Goal: Task Accomplishment & Management: Manage account settings

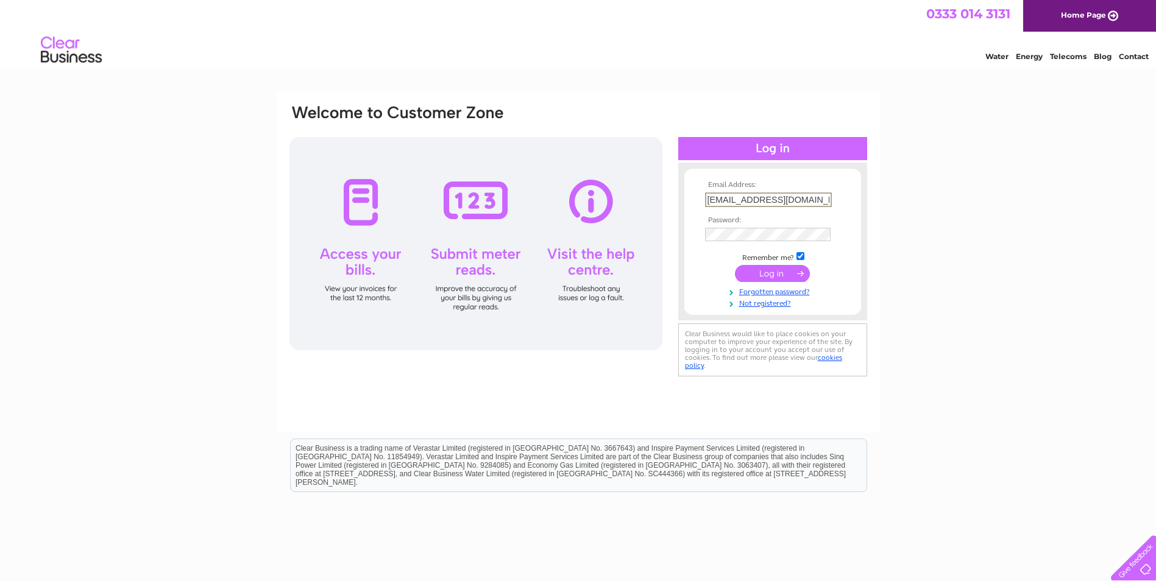
type input "nominal.ledger@lidl.co.uk"
click at [735, 265] on input "submit" at bounding box center [772, 273] width 75 height 17
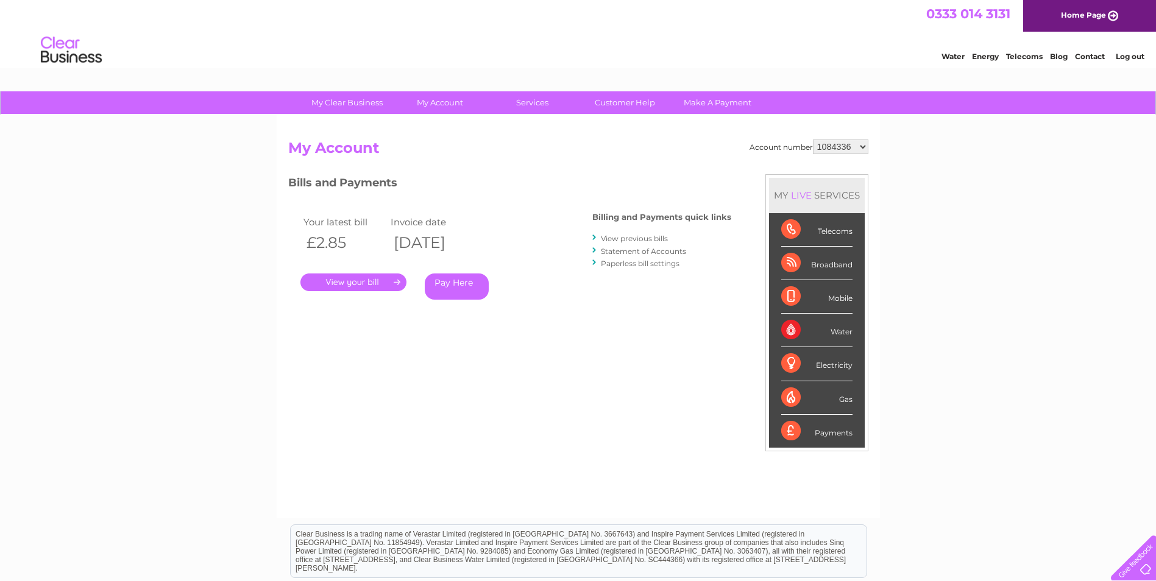
click at [1011, 340] on div "My Clear Business Login Details My Details My Preferences Link Account My Accou…" at bounding box center [578, 408] width 1156 height 635
click at [346, 282] on link "." at bounding box center [353, 283] width 106 height 18
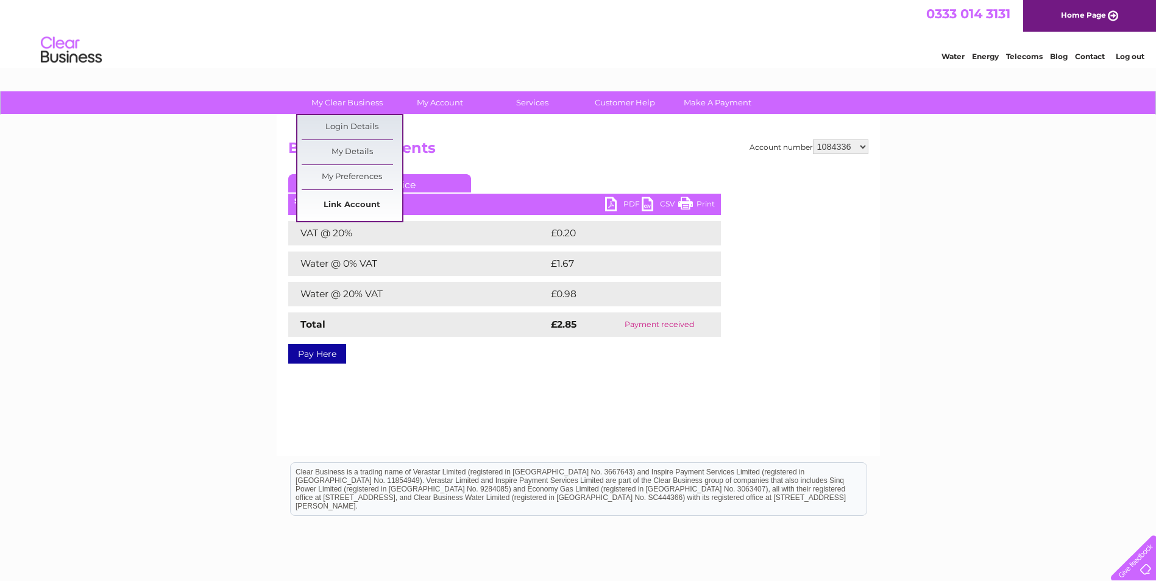
click at [355, 207] on link "Link Account" at bounding box center [352, 205] width 101 height 24
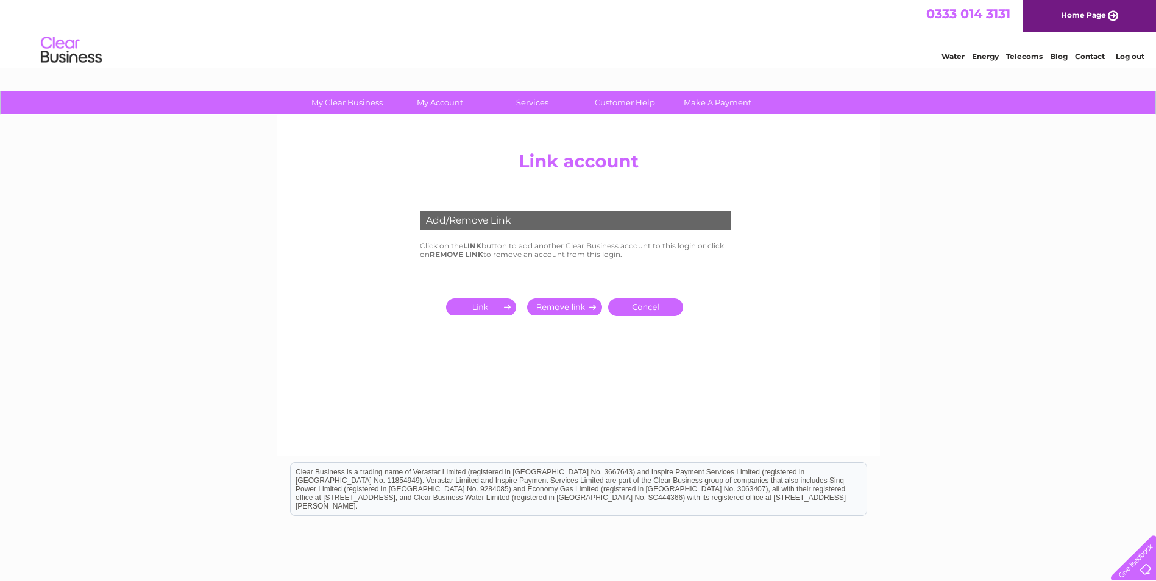
click at [480, 310] on input "submit" at bounding box center [483, 307] width 75 height 17
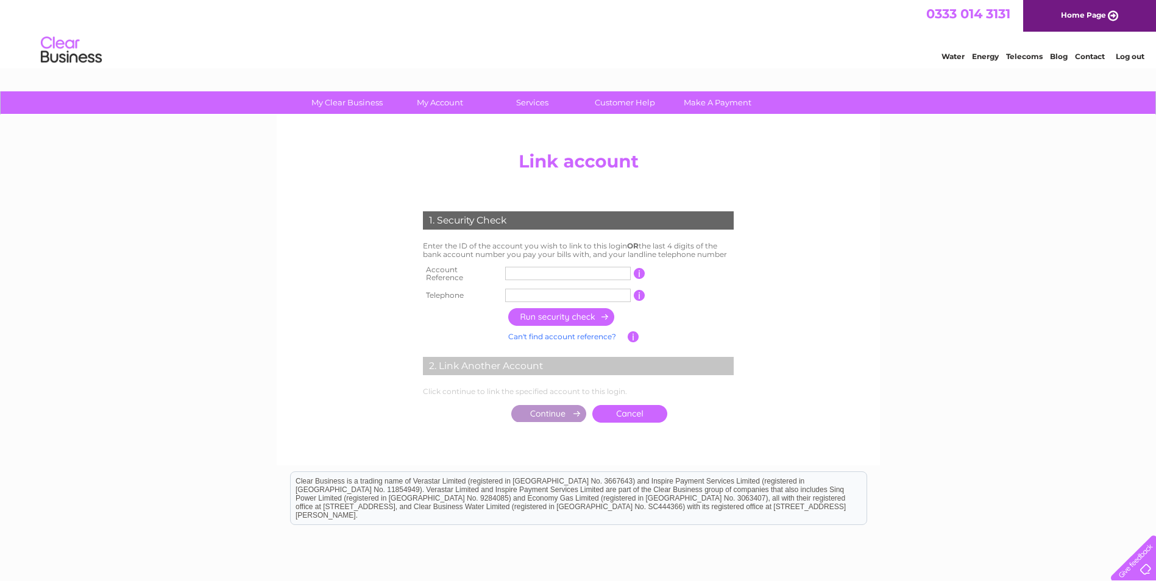
click at [533, 274] on input "text" at bounding box center [568, 273] width 126 height 13
click at [525, 268] on input "text" at bounding box center [568, 273] width 126 height 13
type input "30318447"
click at [523, 289] on input "text" at bounding box center [568, 295] width 126 height 13
click at [582, 290] on input "44020453003" at bounding box center [568, 295] width 126 height 13
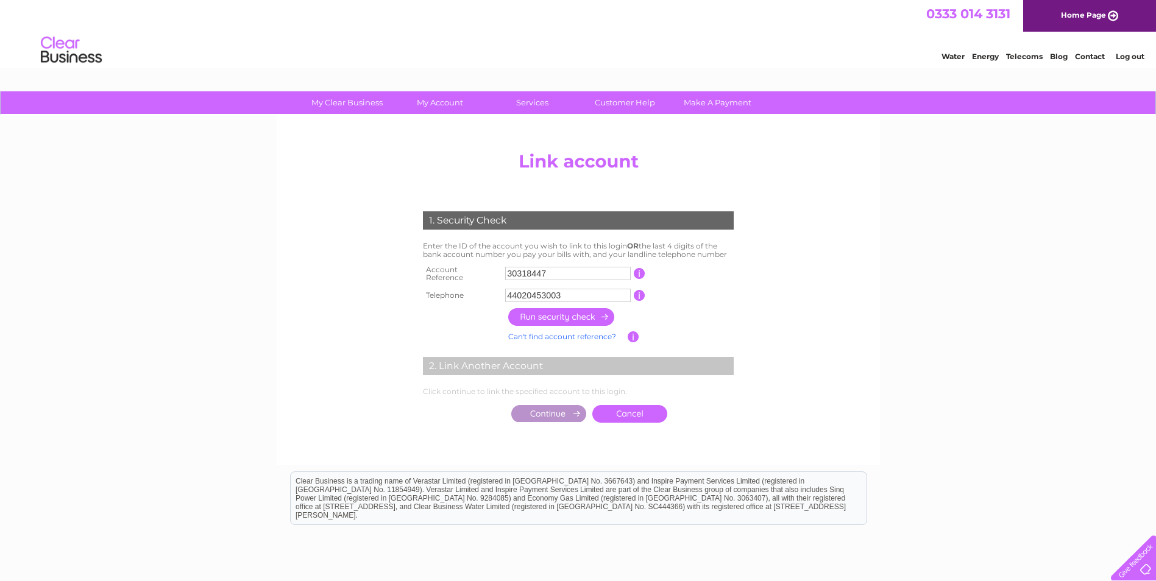
drag, startPoint x: 577, startPoint y: 290, endPoint x: 451, endPoint y: 284, distance: 126.3
click at [453, 286] on tr "Telephone 44020453003 1 of the landline telephone numbers you have given us" at bounding box center [578, 295] width 317 height 19
type input "02045300323"
click at [534, 313] on input "button" at bounding box center [561, 317] width 107 height 18
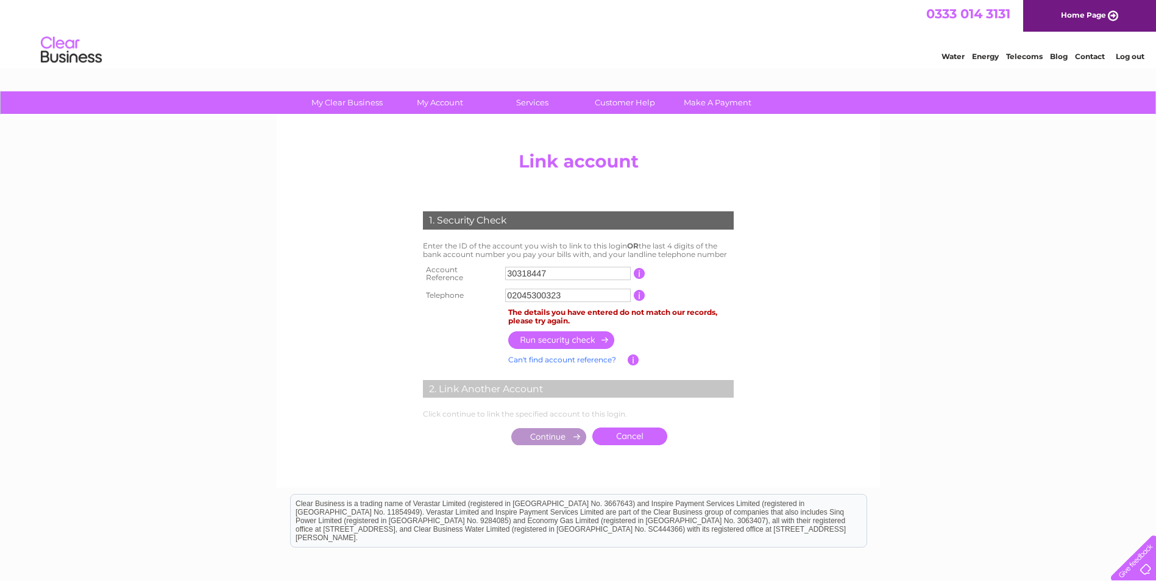
drag, startPoint x: 562, startPoint y: 267, endPoint x: 496, endPoint y: 270, distance: 66.5
click at [496, 270] on tr "Account Reference 30318447 This should appear at the top of your bill and its t…" at bounding box center [578, 274] width 317 height 24
click at [576, 290] on input "02045300323" at bounding box center [568, 295] width 126 height 13
click at [551, 334] on input "button" at bounding box center [561, 340] width 107 height 18
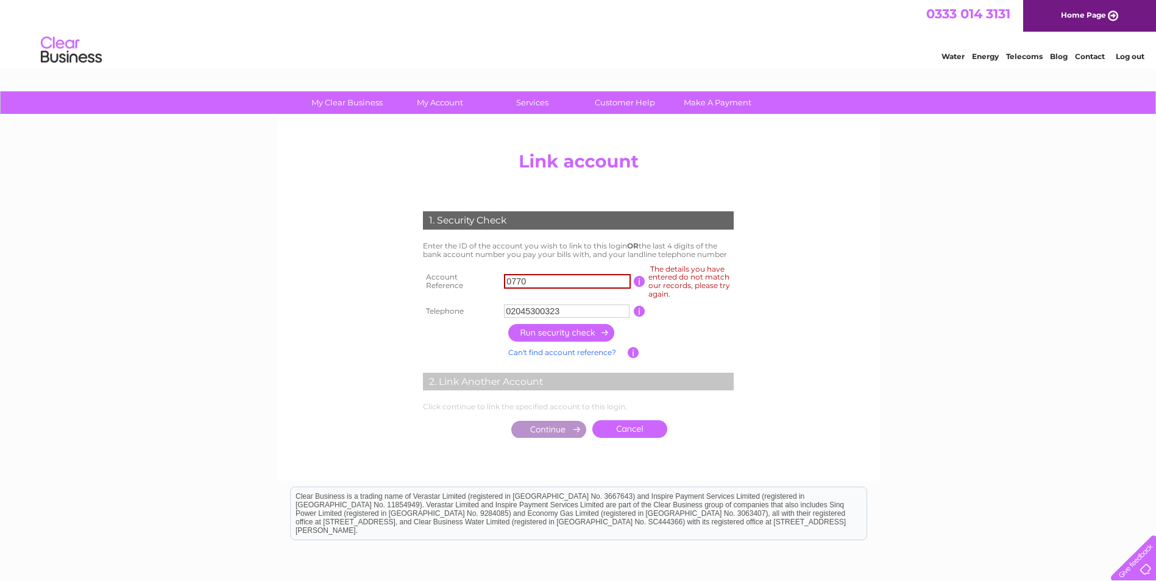
drag, startPoint x: 552, startPoint y: 278, endPoint x: 472, endPoint y: 279, distance: 80.4
click at [472, 279] on tr "Account Reference 0770 The details you have entered do not match our records, p…" at bounding box center [578, 282] width 317 height 40
click at [529, 278] on input "0770" at bounding box center [567, 281] width 127 height 15
drag, startPoint x: 532, startPoint y: 279, endPoint x: 431, endPoint y: 279, distance: 101.7
click at [431, 279] on tr "Account Reference 0770 The details you have entered do not match our records, p…" at bounding box center [578, 282] width 317 height 40
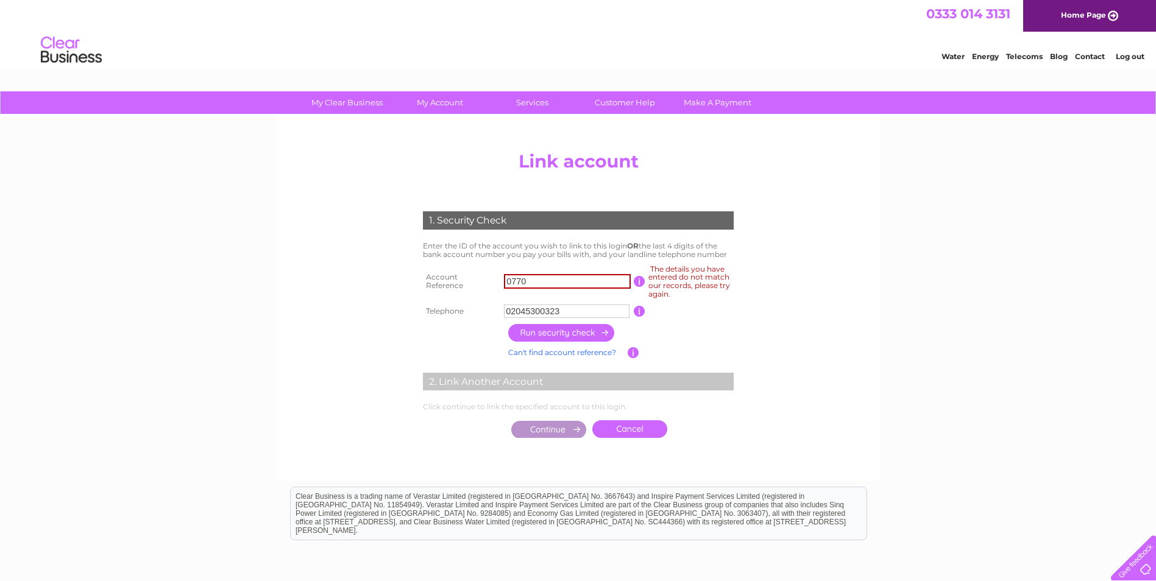
type input "0"
type input "30318447"
click at [787, 272] on center "Add/Remove Link Click on the LINK button to add another Clear Business account …" at bounding box center [578, 307] width 580 height 323
click at [573, 307] on input "02045300323" at bounding box center [567, 311] width 126 height 13
drag, startPoint x: 580, startPoint y: 311, endPoint x: 263, endPoint y: 299, distance: 317.0
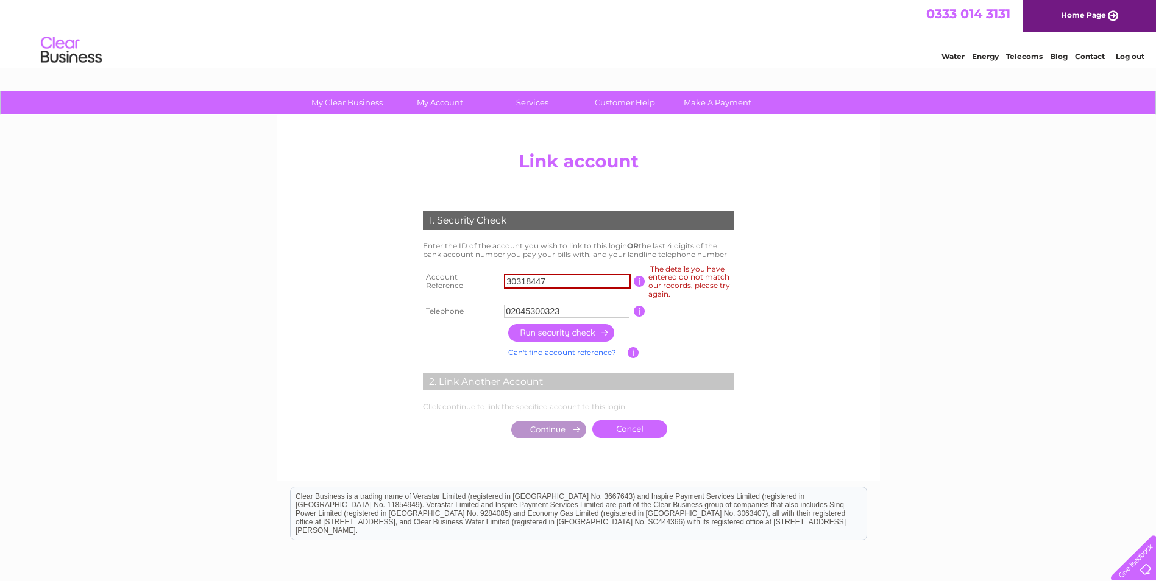
click at [305, 302] on center "Add/Remove Link Click on the LINK button to add another Clear Business account …" at bounding box center [578, 307] width 580 height 323
click at [577, 309] on input "02045300323" at bounding box center [567, 311] width 126 height 13
drag, startPoint x: 526, startPoint y: 311, endPoint x: 445, endPoint y: 311, distance: 81.6
click at [447, 311] on tr "Telephone 02045300323 1 of the landline telephone numbers you have given us" at bounding box center [578, 311] width 317 height 19
drag, startPoint x: 564, startPoint y: 308, endPoint x: 525, endPoint y: 309, distance: 39.0
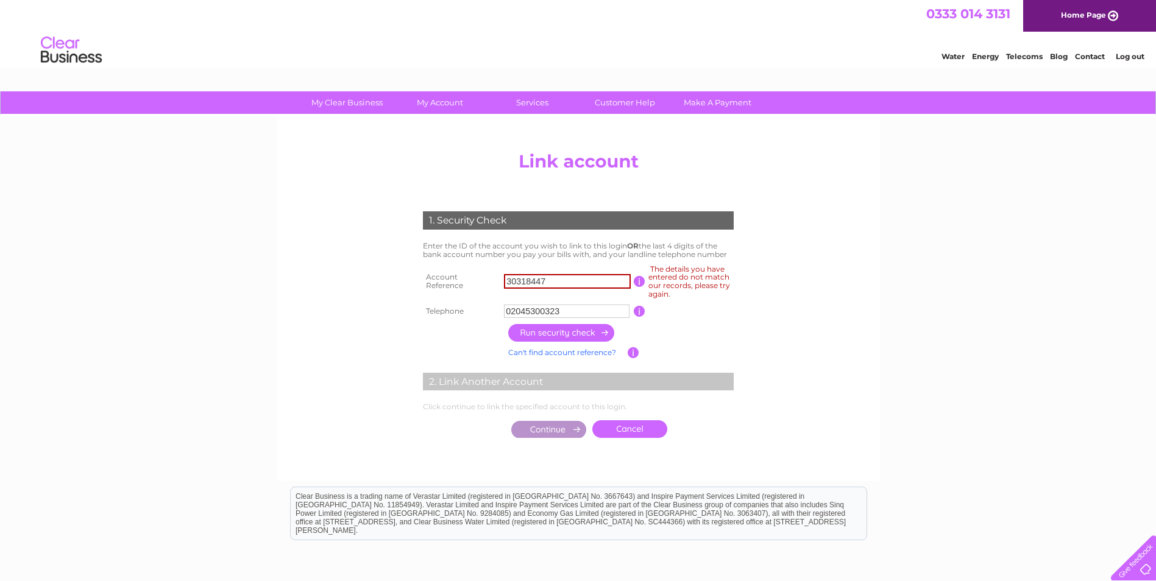
click at [564, 308] on input "02045300323" at bounding box center [567, 311] width 126 height 13
click at [561, 310] on input "02045300323" at bounding box center [567, 311] width 126 height 13
type input "02045300351"
click at [568, 336] on input "button" at bounding box center [561, 333] width 107 height 18
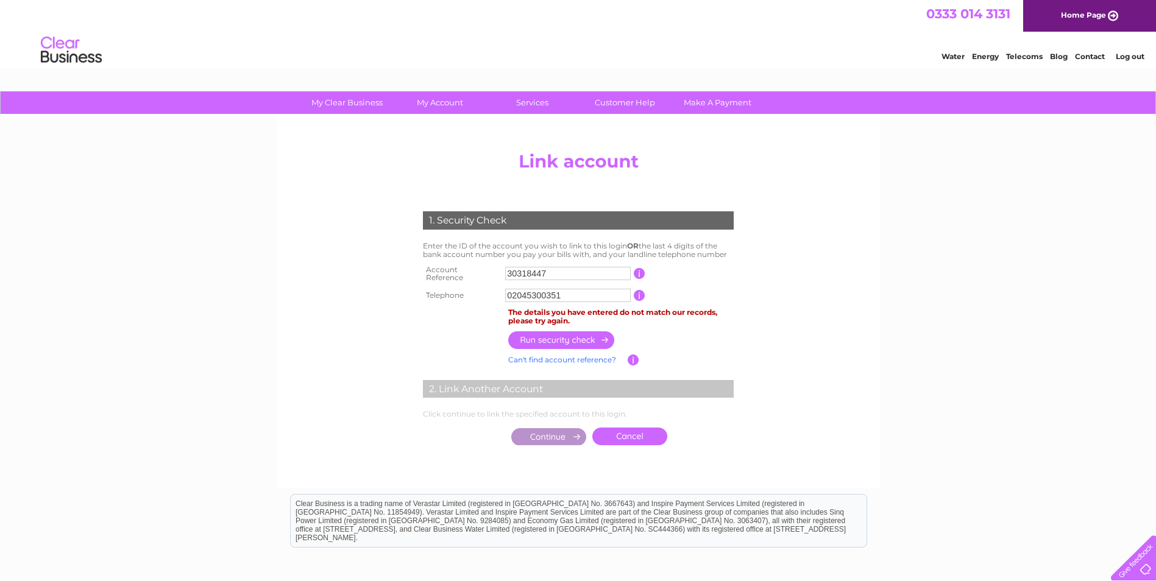
click at [634, 355] on input "button" at bounding box center [634, 360] width 12 height 11
click at [384, 304] on center "Add/Remove Link Click on the LINK button to add another Clear Business account …" at bounding box center [578, 311] width 580 height 330
click at [590, 355] on link "Can't find account reference?" at bounding box center [562, 359] width 108 height 9
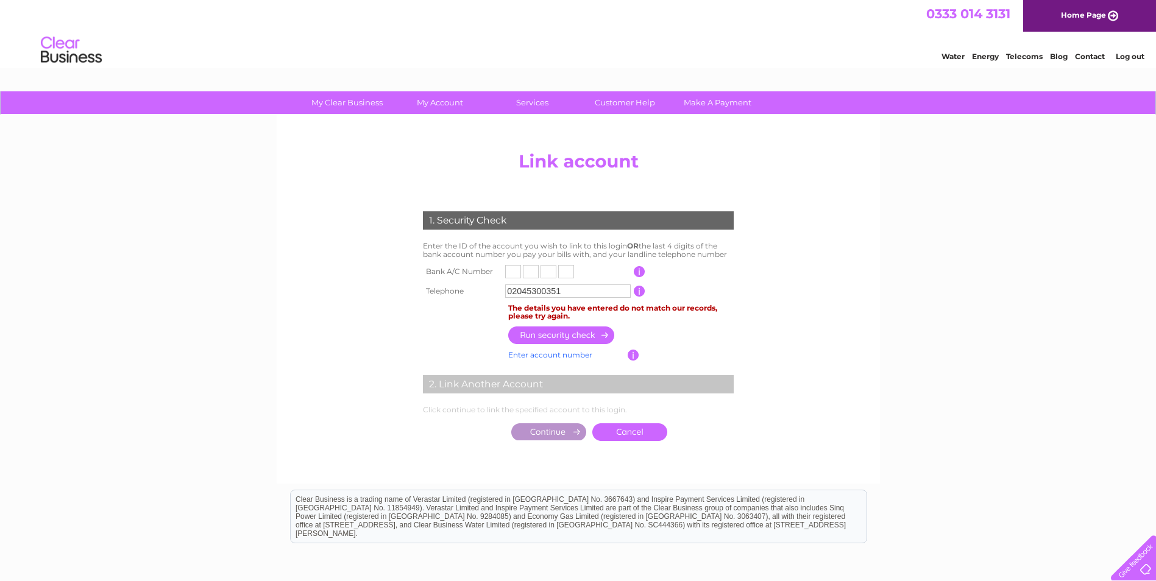
click at [513, 268] on input "text" at bounding box center [513, 271] width 16 height 13
click at [511, 270] on input "text" at bounding box center [513, 271] width 16 height 13
type input "0"
click at [532, 272] on input "text" at bounding box center [531, 271] width 16 height 13
type input "7"
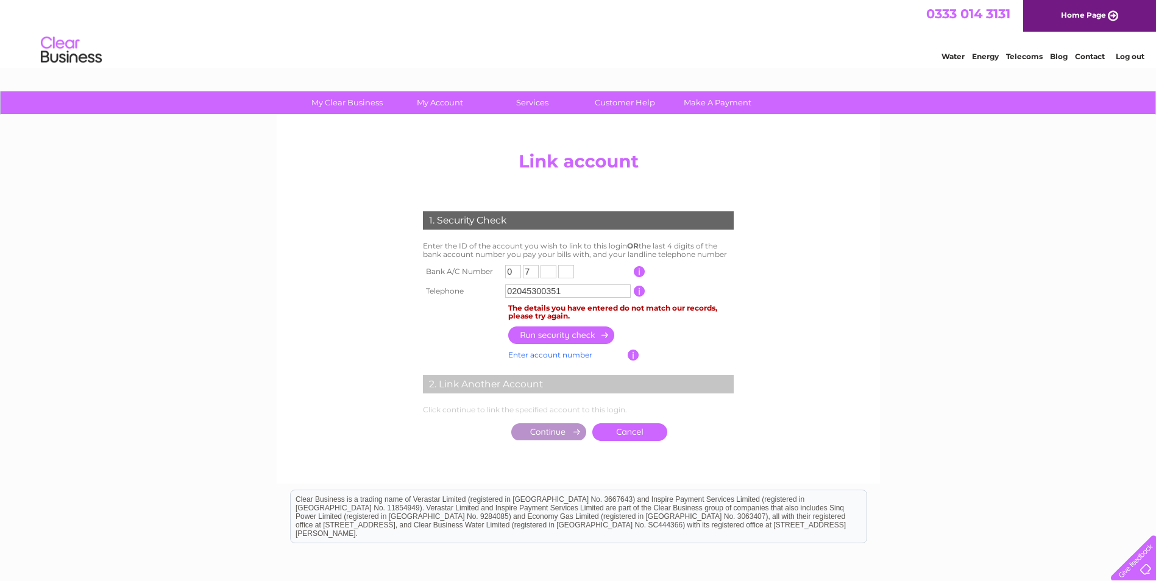
click at [552, 271] on input "text" at bounding box center [548, 271] width 16 height 13
type input "7"
click at [562, 272] on input "text" at bounding box center [566, 271] width 16 height 13
type input "0"
click at [546, 331] on input "button" at bounding box center [561, 336] width 107 height 18
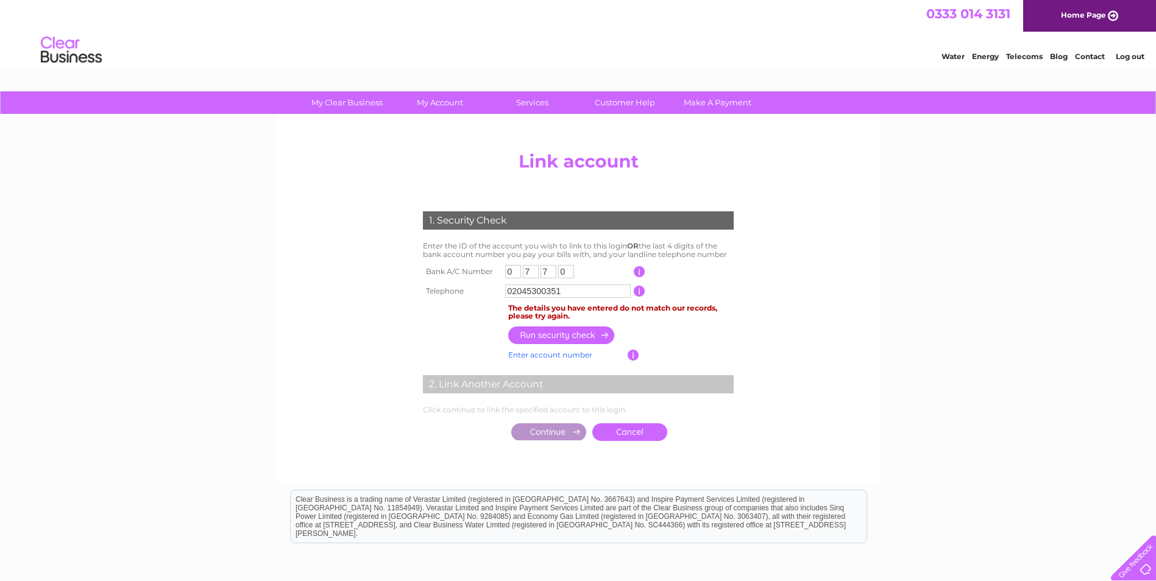
drag, startPoint x: 526, startPoint y: 289, endPoint x: 588, endPoint y: 294, distance: 62.3
click at [588, 294] on input "02045300351" at bounding box center [568, 291] width 126 height 13
click at [543, 336] on input "button" at bounding box center [561, 336] width 107 height 18
drag, startPoint x: 536, startPoint y: 289, endPoint x: 579, endPoint y: 289, distance: 43.3
click at [578, 289] on input "02045300323" at bounding box center [568, 291] width 126 height 13
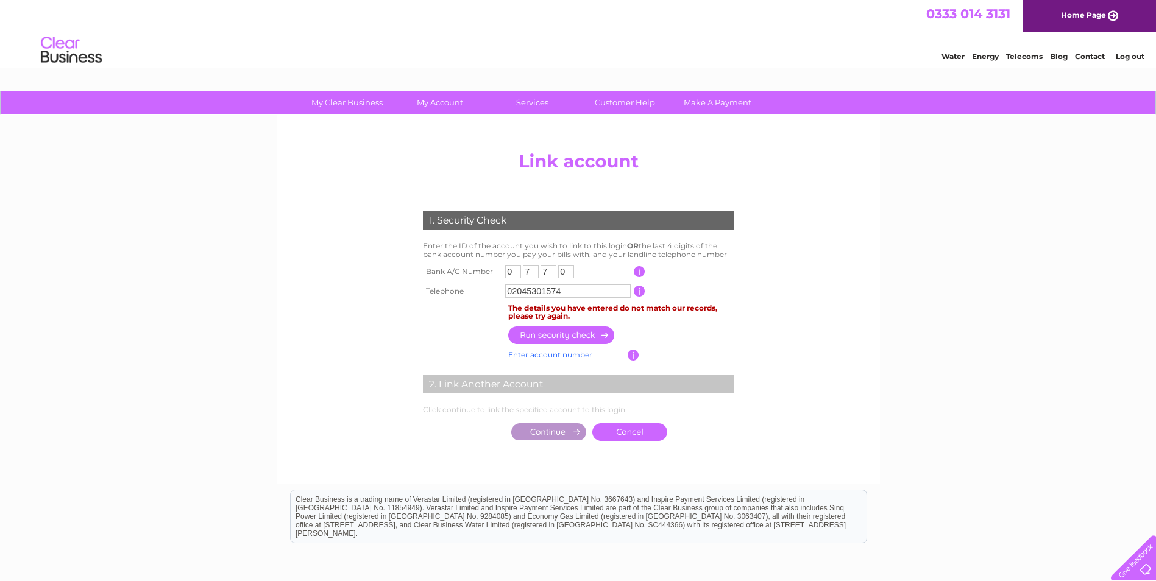
type input "02045301574"
click at [640, 273] on input "button" at bounding box center [640, 271] width 12 height 11
click at [550, 336] on input "button" at bounding box center [561, 336] width 107 height 18
click at [553, 356] on link "Enter account number" at bounding box center [550, 354] width 84 height 9
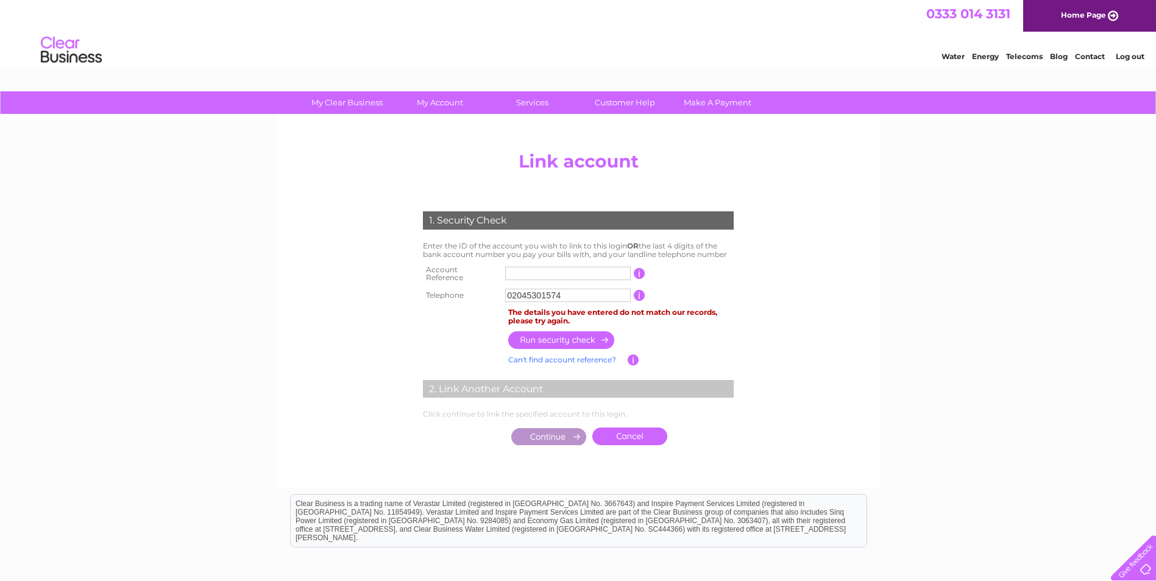
click at [516, 274] on input "text" at bounding box center [568, 273] width 126 height 13
click at [534, 271] on input "text" at bounding box center [568, 273] width 126 height 13
type input "30318447"
click at [555, 334] on input "button" at bounding box center [561, 340] width 107 height 18
click at [835, 308] on center "Add/Remove Link Click on the LINK button to add another Clear Business account …" at bounding box center [578, 311] width 580 height 330
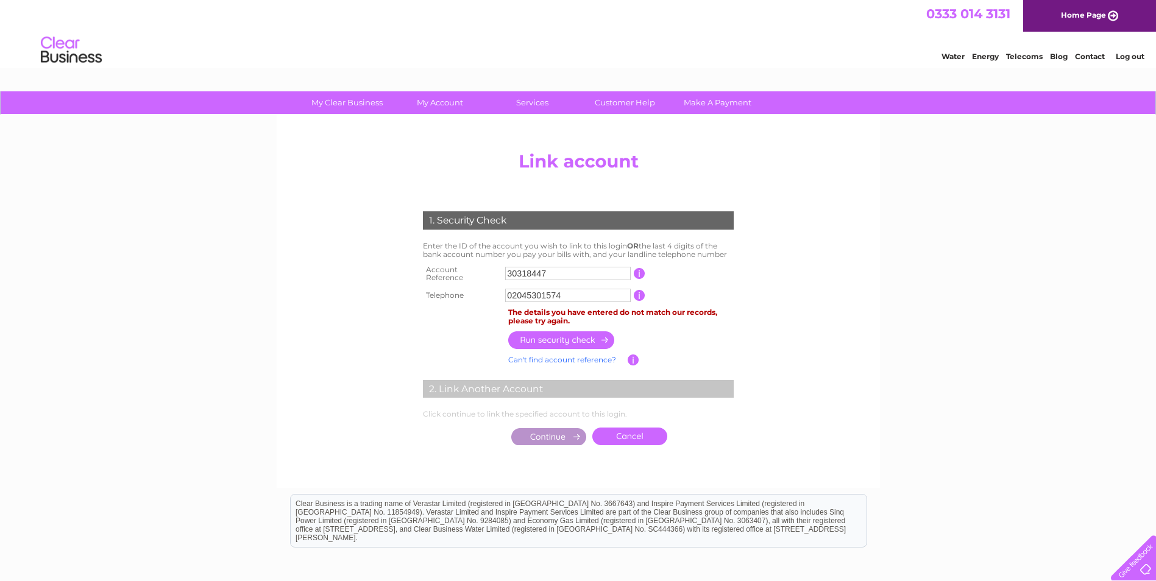
click at [1062, 164] on div "My Clear Business Login Details My Details My Preferences Link Account My Accou…" at bounding box center [578, 393] width 1156 height 605
click at [1138, 572] on div at bounding box center [1131, 556] width 50 height 50
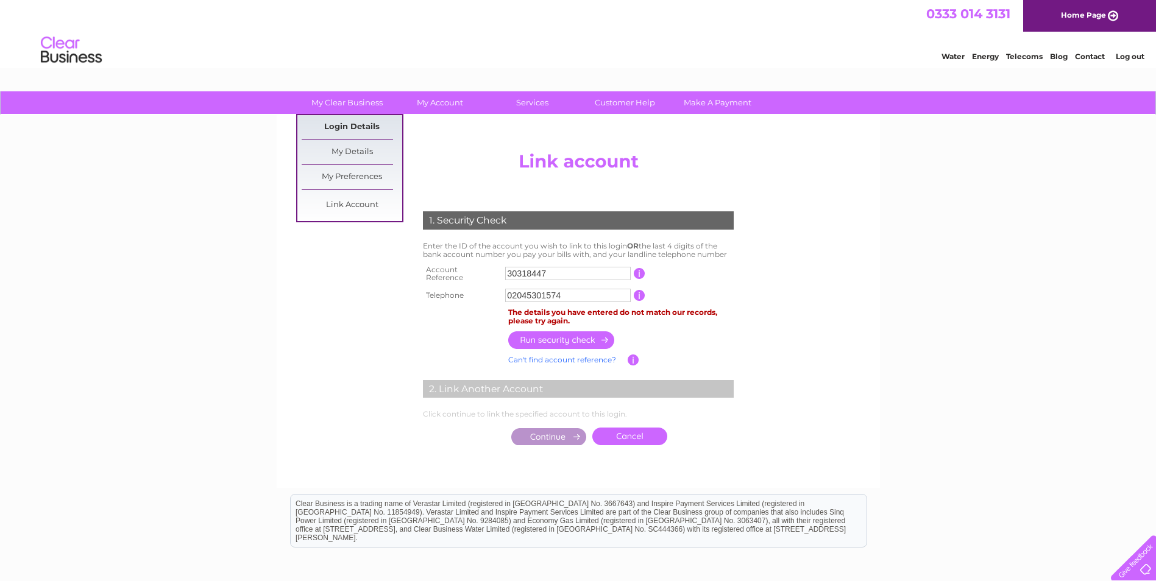
click at [349, 127] on link "Login Details" at bounding box center [352, 127] width 101 height 24
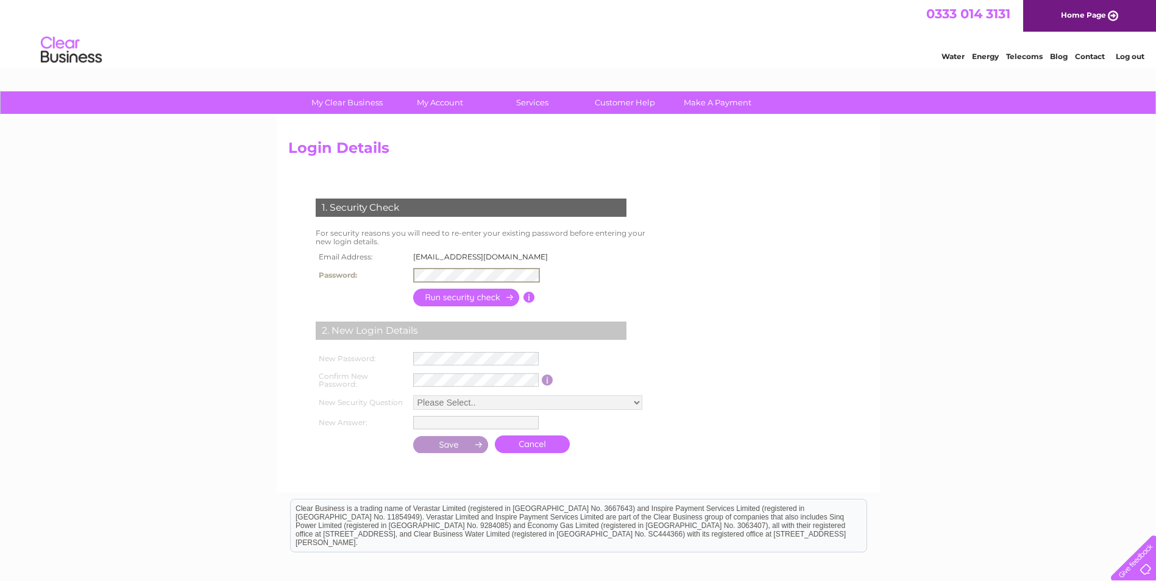
click at [464, 299] on input "button" at bounding box center [466, 298] width 107 height 18
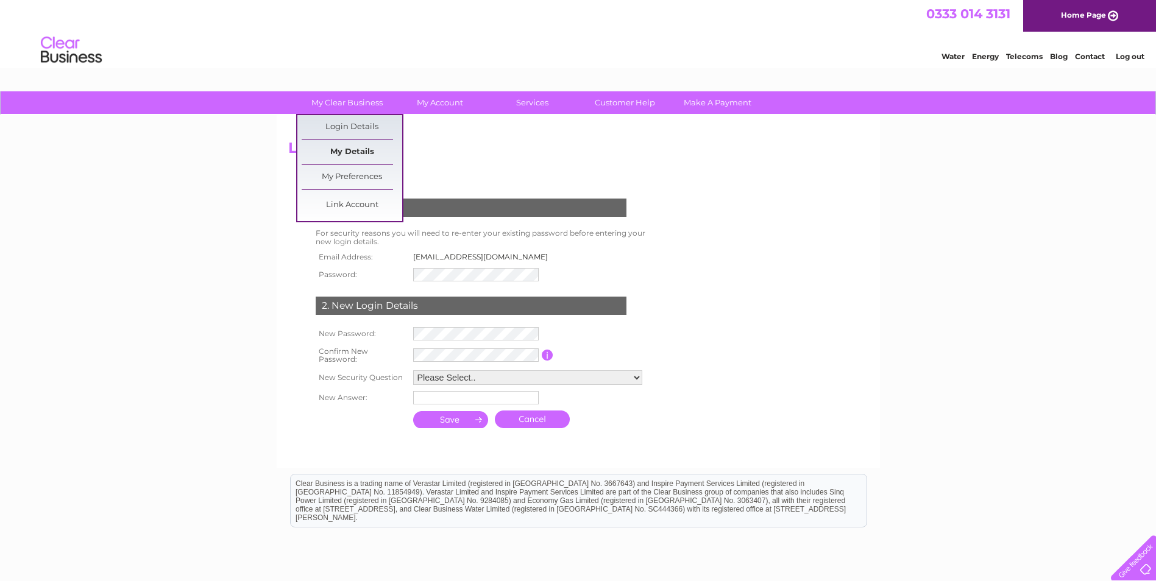
click at [342, 149] on link "My Details" at bounding box center [352, 152] width 101 height 24
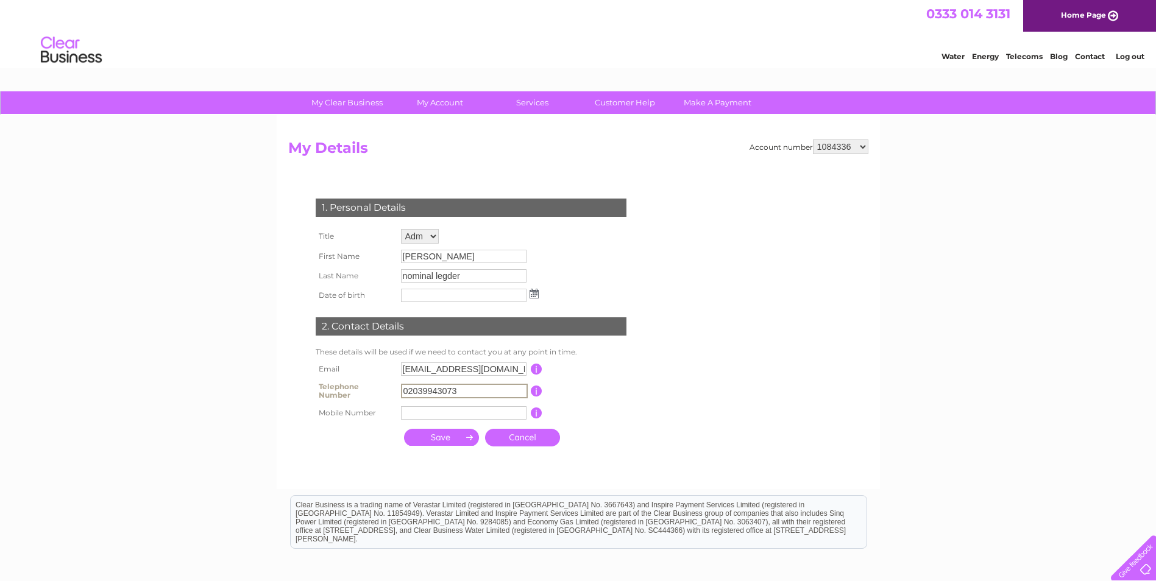
drag, startPoint x: 464, startPoint y: 386, endPoint x: 389, endPoint y: 390, distance: 75.6
click at [389, 390] on tr "Telephone Number 02039943073 This should be a valid landline telephone number s…" at bounding box center [476, 391] width 327 height 24
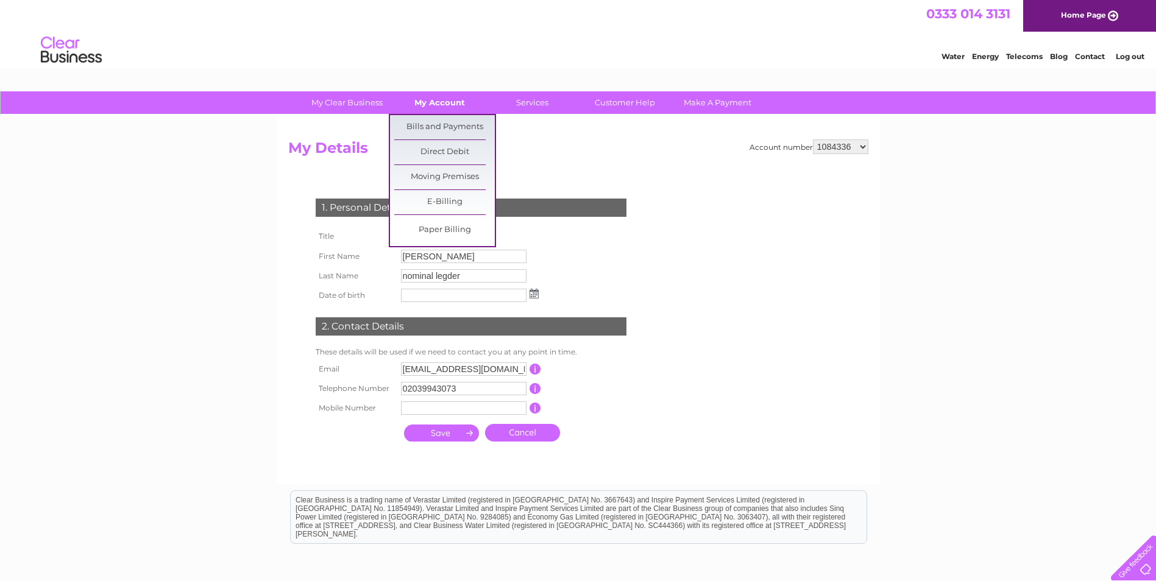
click at [443, 103] on link "My Account" at bounding box center [439, 102] width 101 height 23
click at [438, 101] on link "My Account" at bounding box center [439, 102] width 101 height 23
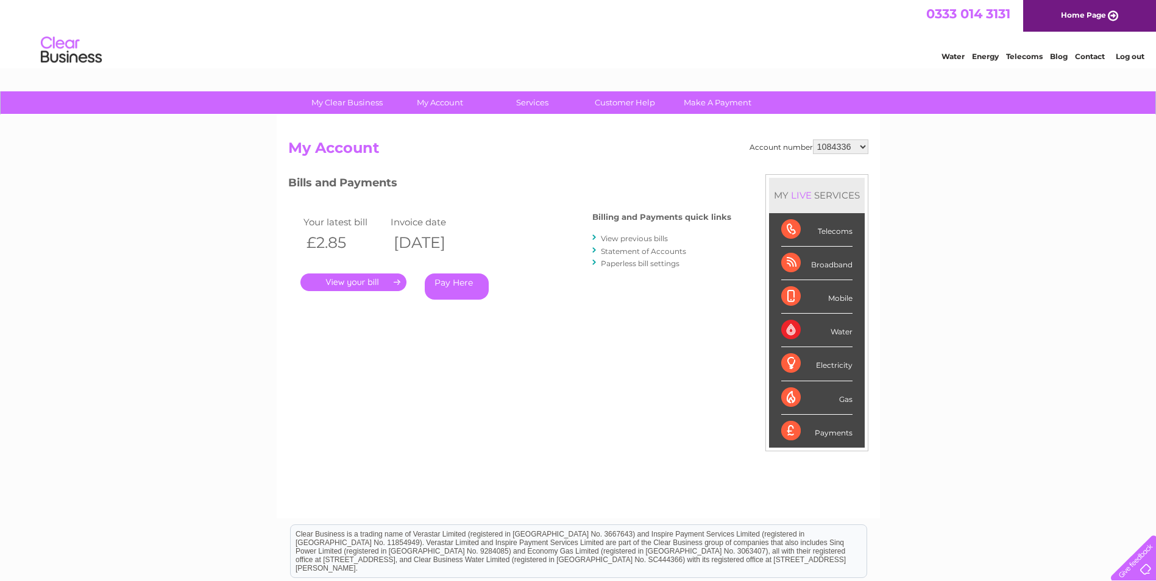
click at [336, 280] on link "." at bounding box center [353, 283] width 106 height 18
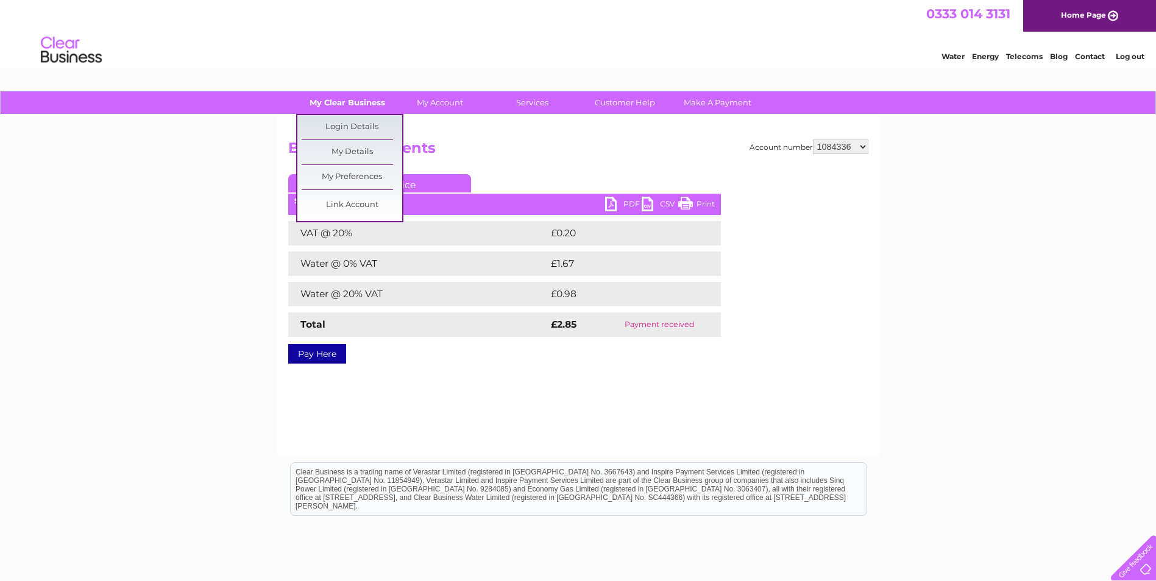
click at [333, 102] on link "My Clear Business" at bounding box center [347, 102] width 101 height 23
click at [353, 204] on link "Link Account" at bounding box center [352, 205] width 101 height 24
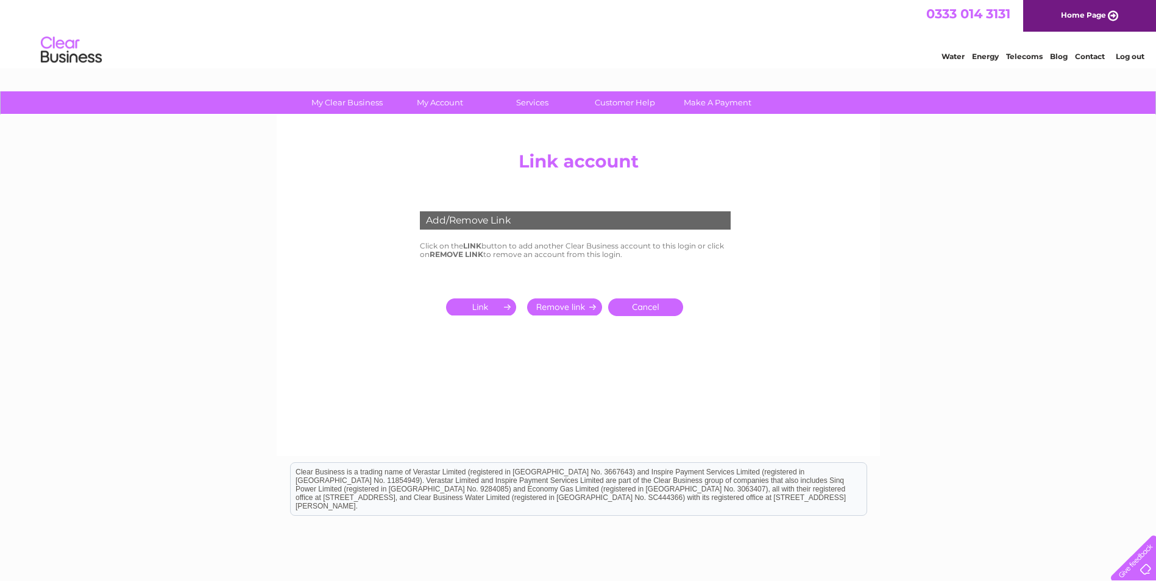
click at [474, 310] on input "submit" at bounding box center [483, 307] width 75 height 17
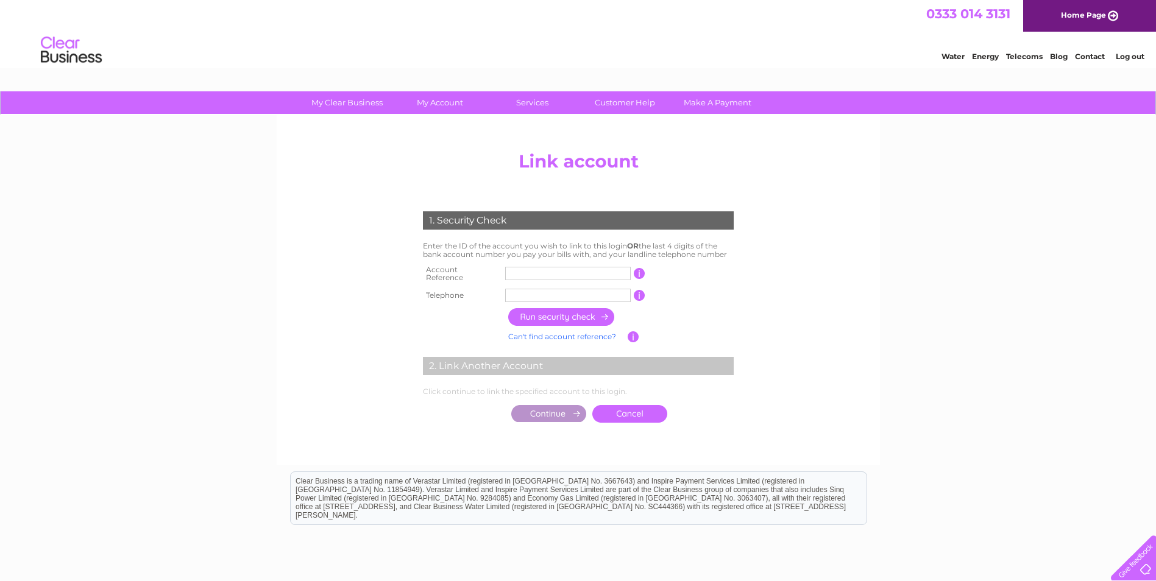
click at [527, 272] on input "text" at bounding box center [568, 273] width 126 height 13
type input "30318447"
click at [598, 296] on input "text" at bounding box center [568, 295] width 126 height 13
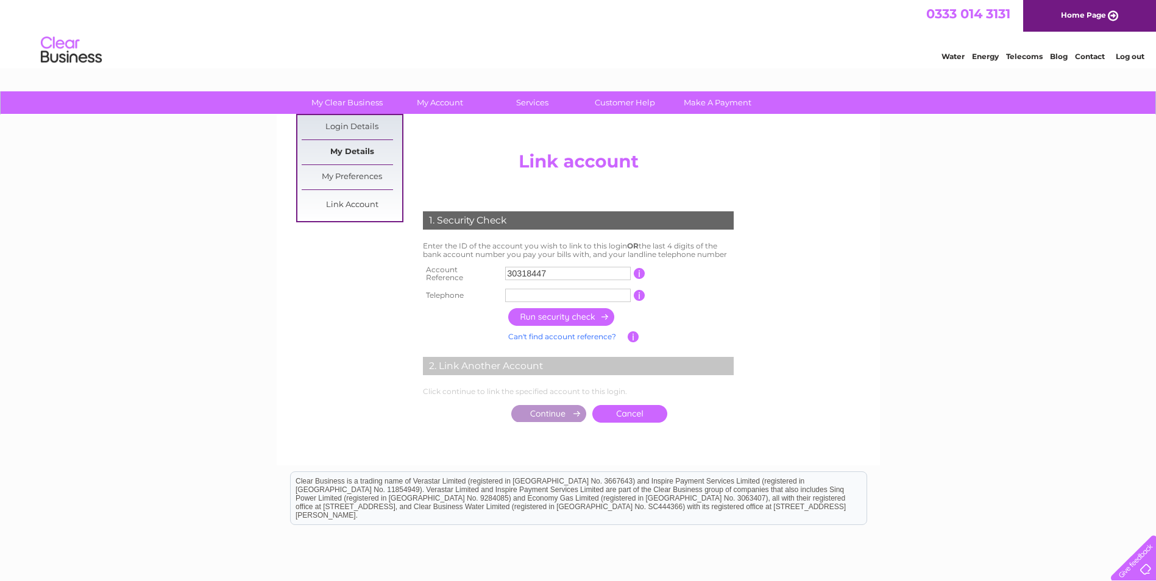
click at [353, 148] on link "My Details" at bounding box center [352, 152] width 101 height 24
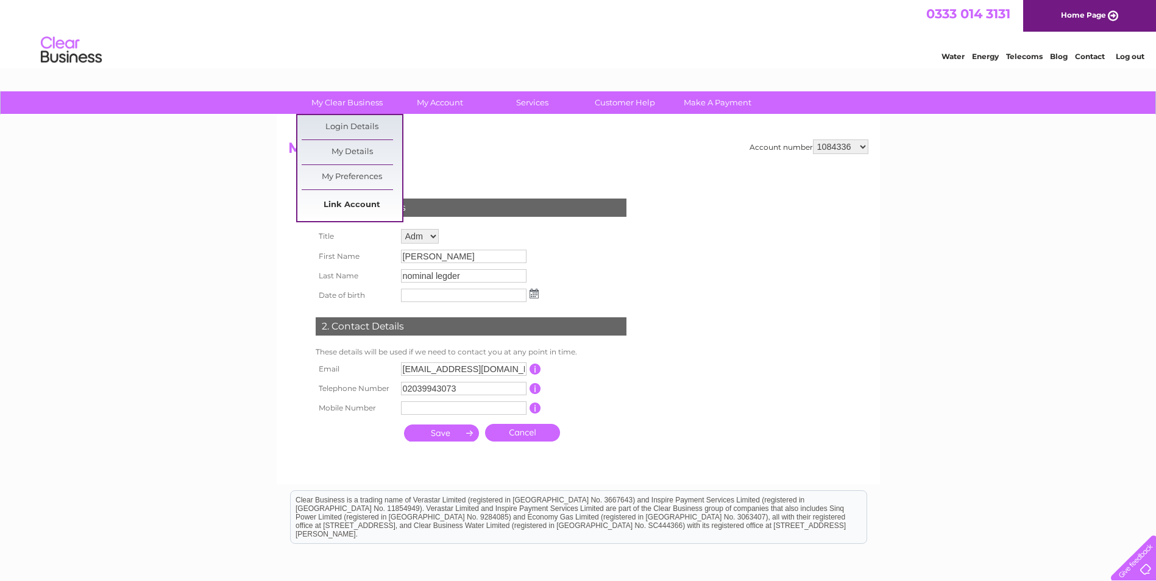
click at [350, 203] on link "Link Account" at bounding box center [352, 205] width 101 height 24
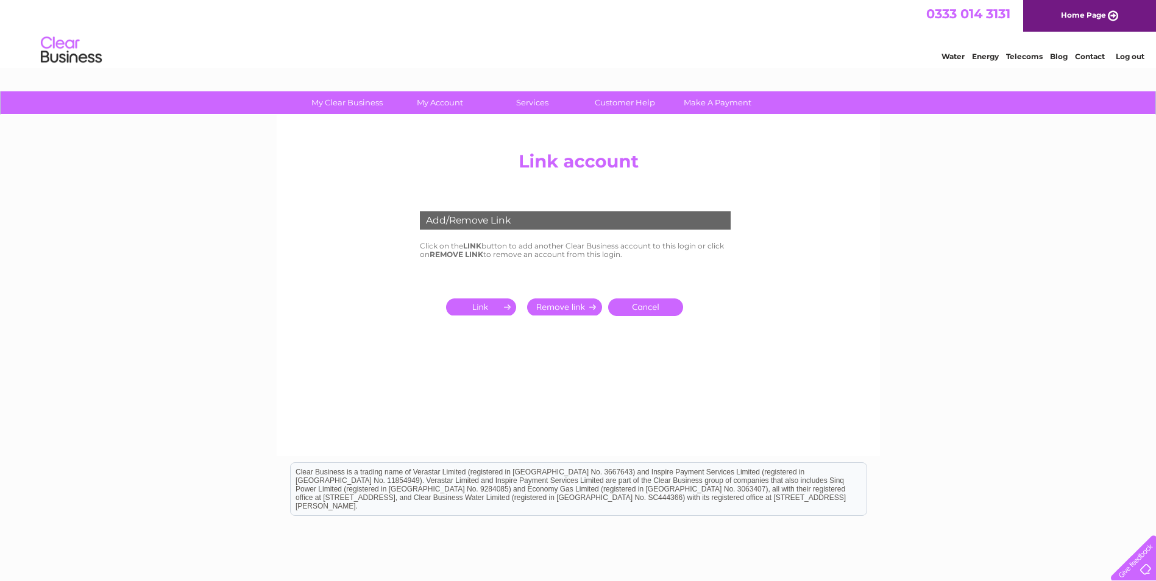
click at [479, 308] on input "submit" at bounding box center [483, 307] width 75 height 17
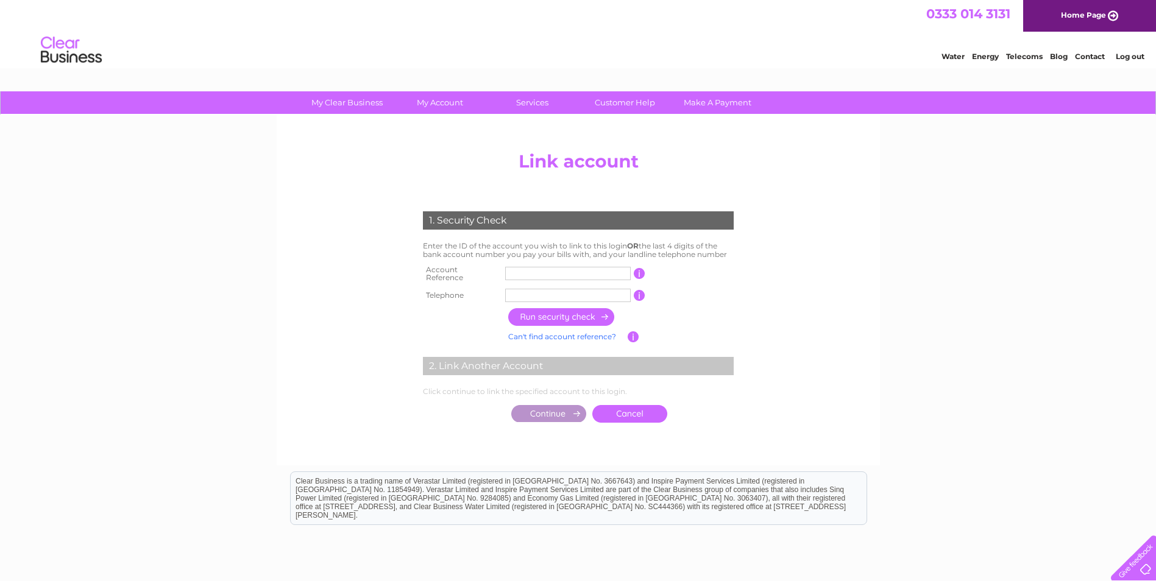
click at [528, 272] on input "text" at bounding box center [568, 273] width 126 height 13
type input "30318447"
click at [529, 286] on td at bounding box center [568, 295] width 132 height 19
click at [529, 289] on input "text" at bounding box center [568, 295] width 126 height 13
type input "02039943073"
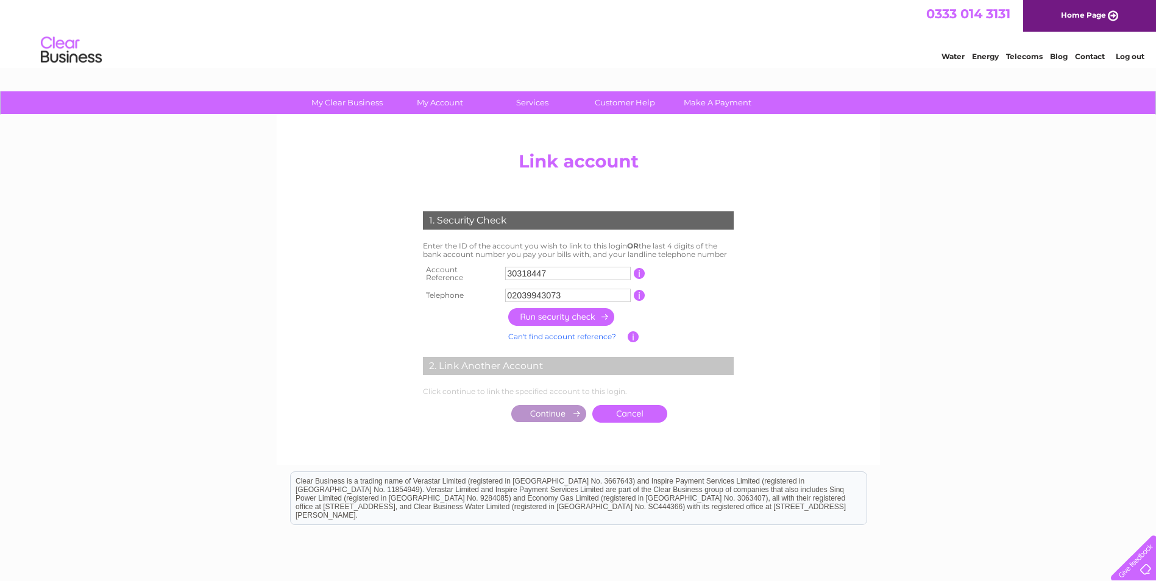
click at [561, 314] on input "button" at bounding box center [561, 317] width 107 height 18
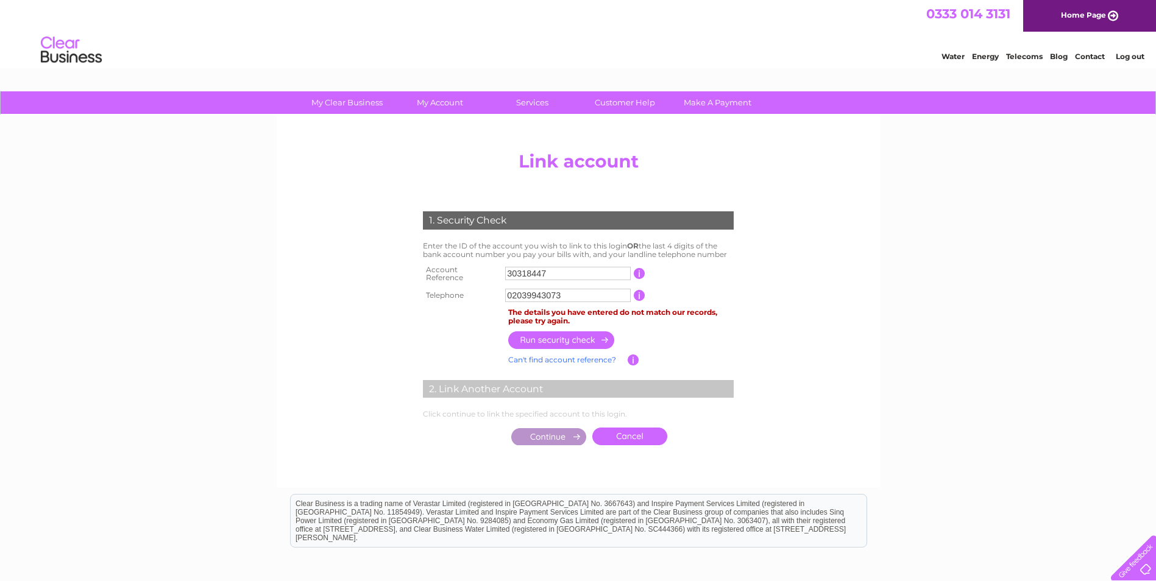
click at [699, 330] on td at bounding box center [621, 340] width 232 height 24
click at [507, 271] on input "30318447" at bounding box center [568, 273] width 126 height 13
